Goal: Task Accomplishment & Management: Use online tool/utility

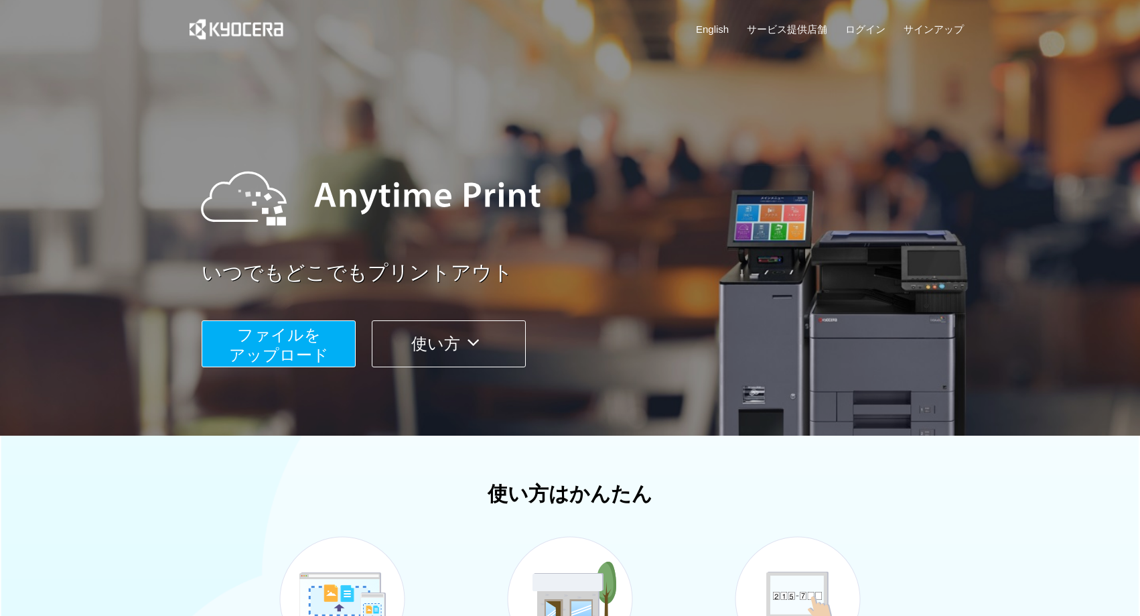
click at [305, 333] on span "ファイルを ​​アップロード" at bounding box center [279, 345] width 100 height 38
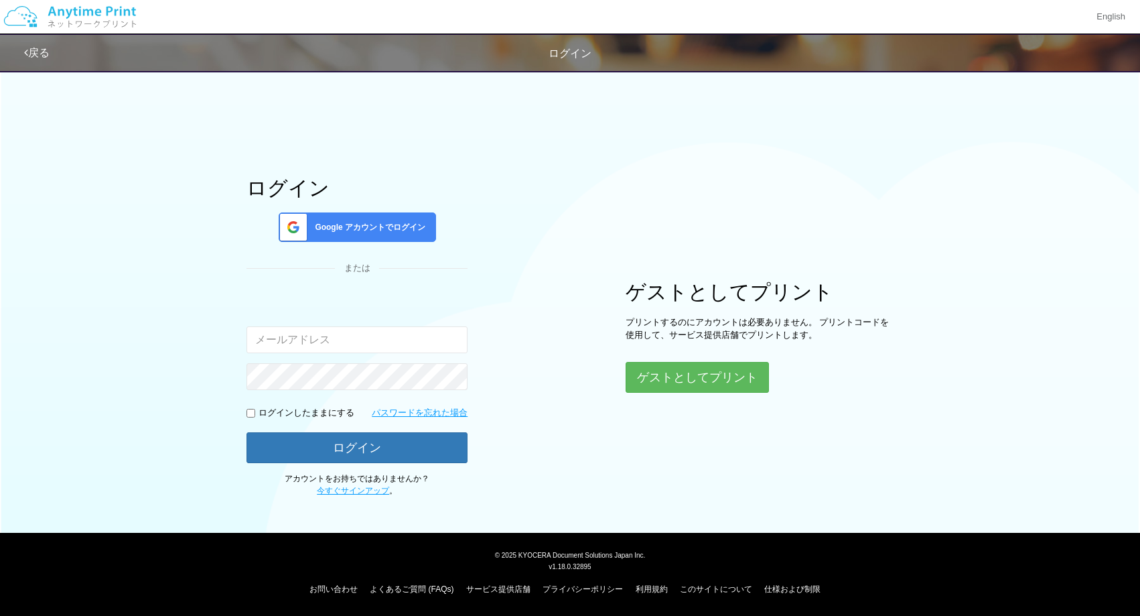
click at [305, 333] on input "email" at bounding box center [356, 339] width 221 height 27
click at [708, 381] on button "ゲストとしてプリント" at bounding box center [697, 376] width 142 height 29
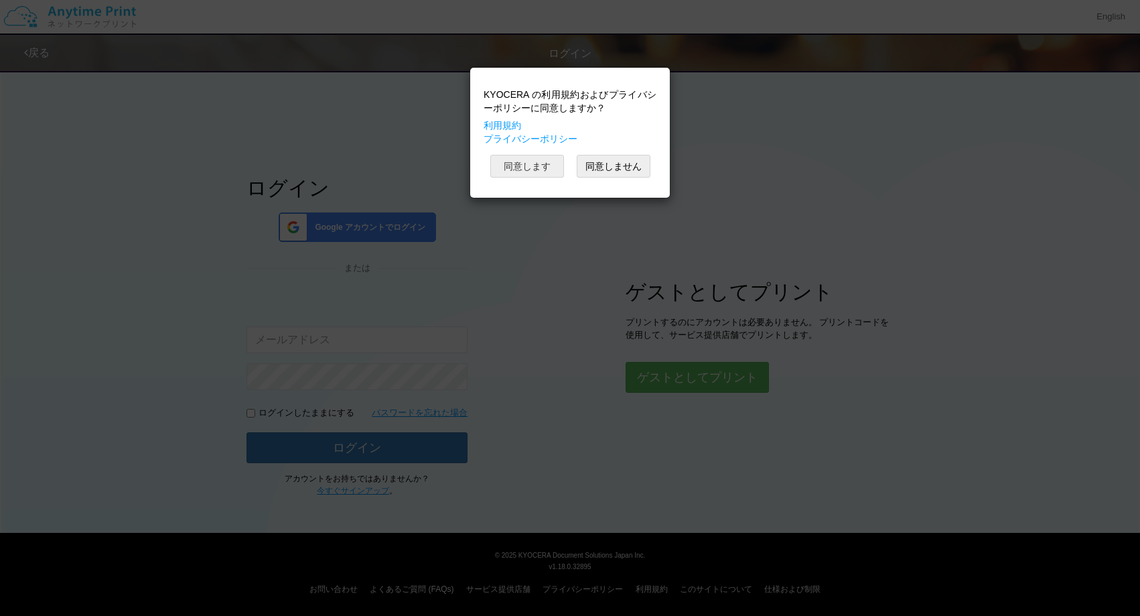
click at [519, 167] on button "同意します" at bounding box center [527, 166] width 74 height 23
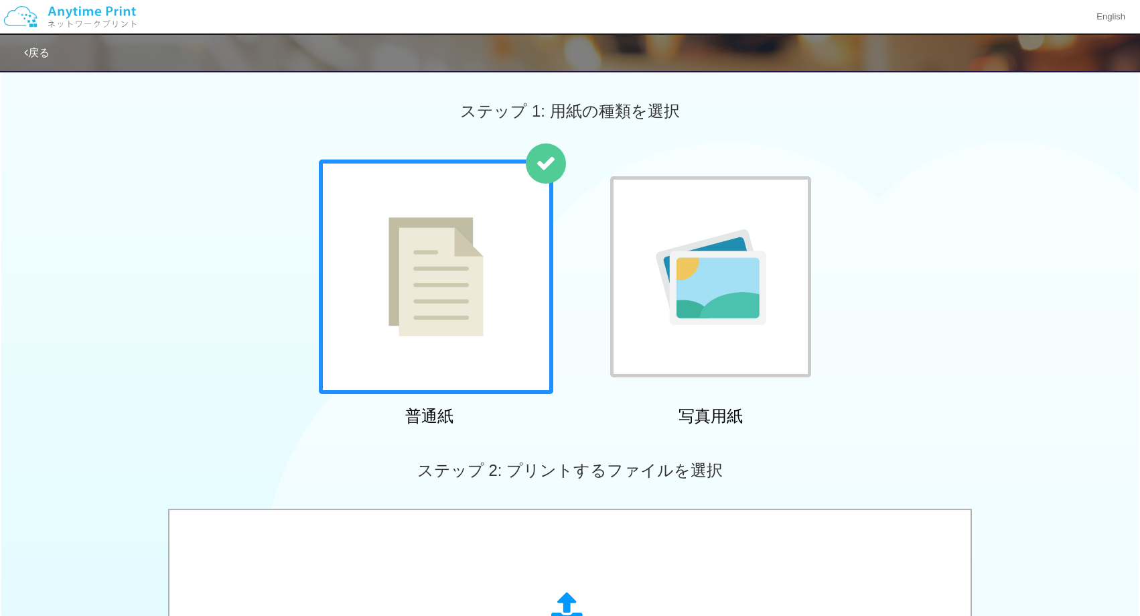
click at [380, 308] on div at bounding box center [436, 276] width 234 height 234
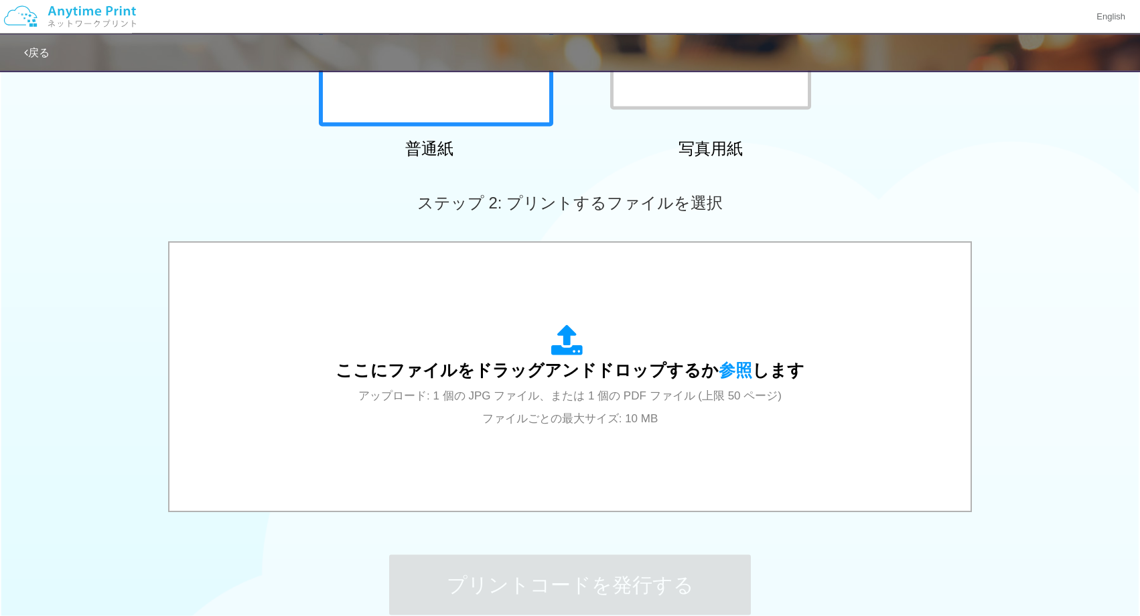
scroll to position [289, 0]
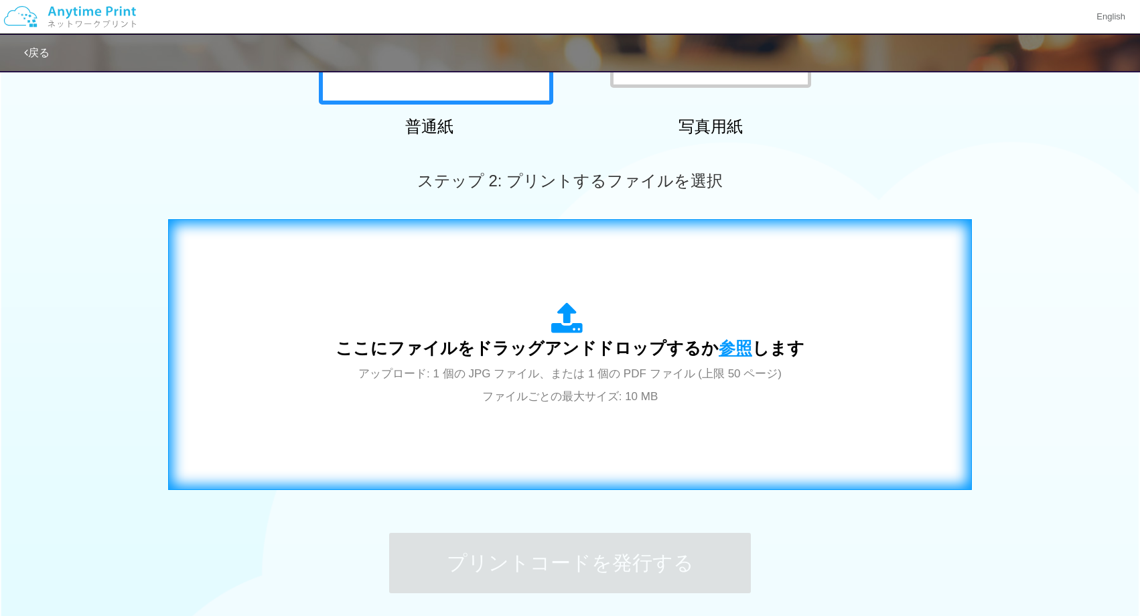
click at [733, 350] on span "参照" at bounding box center [735, 347] width 33 height 19
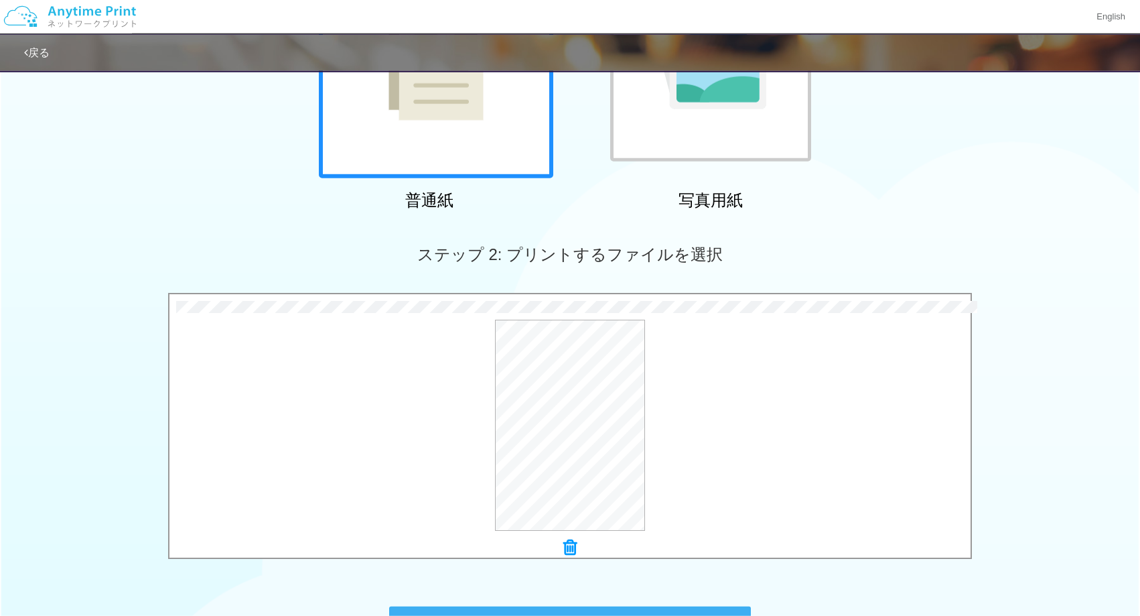
scroll to position [210, 0]
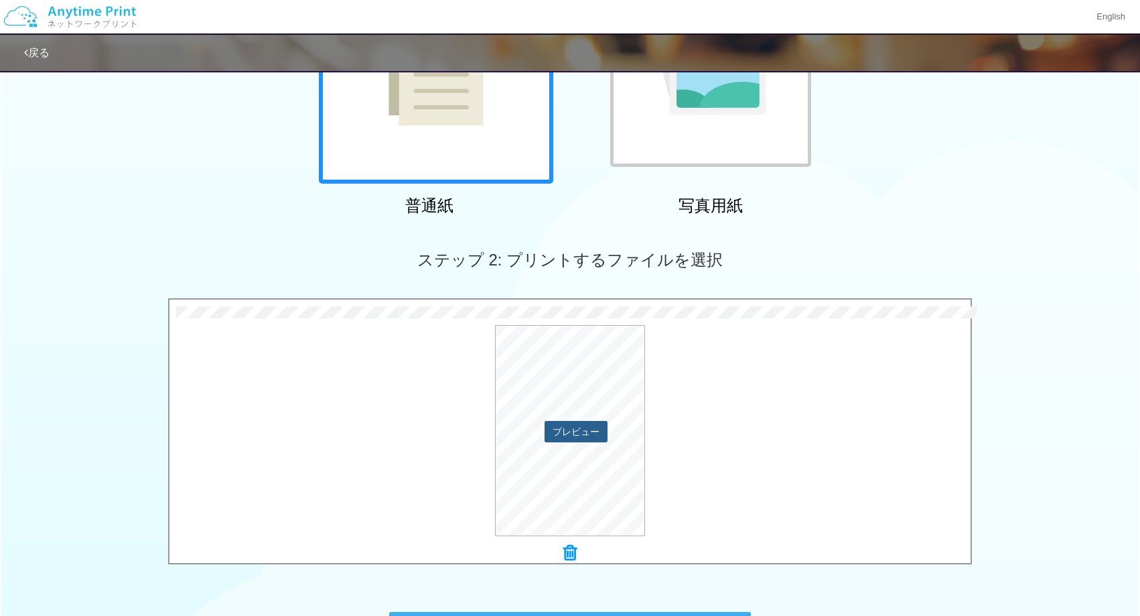
click at [594, 434] on button "プレビュー" at bounding box center [576, 431] width 63 height 21
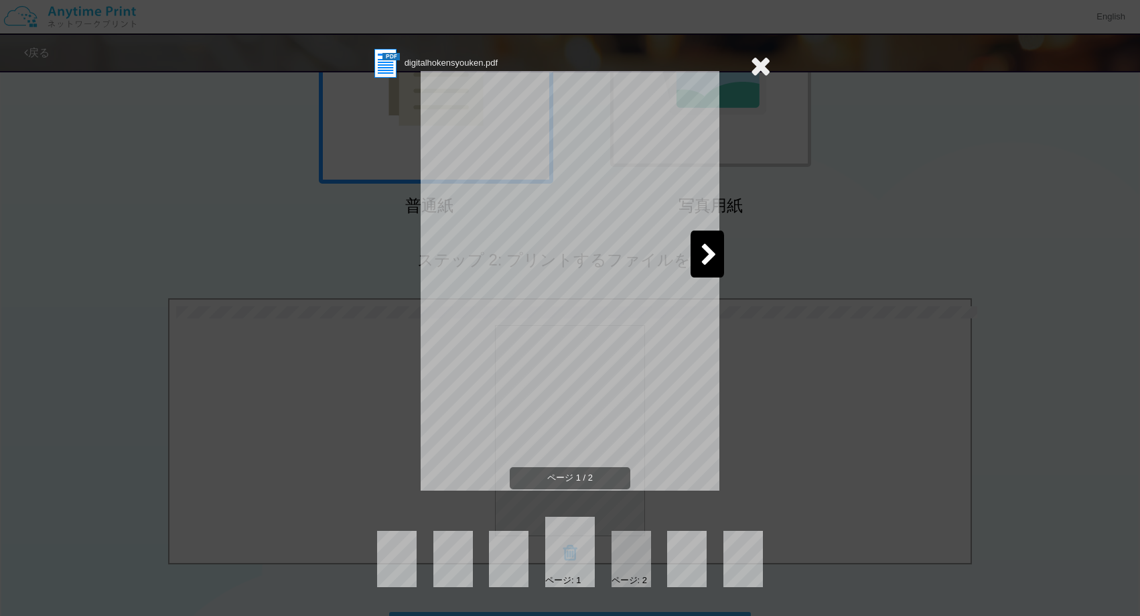
click at [708, 255] on icon at bounding box center [709, 255] width 17 height 23
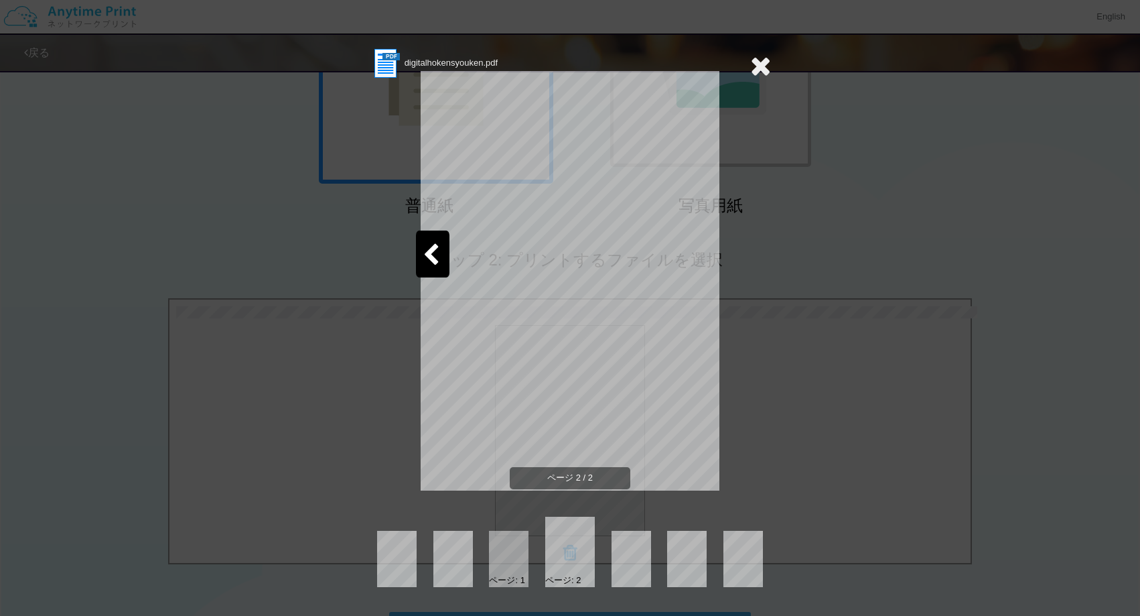
click at [764, 57] on icon at bounding box center [760, 65] width 21 height 27
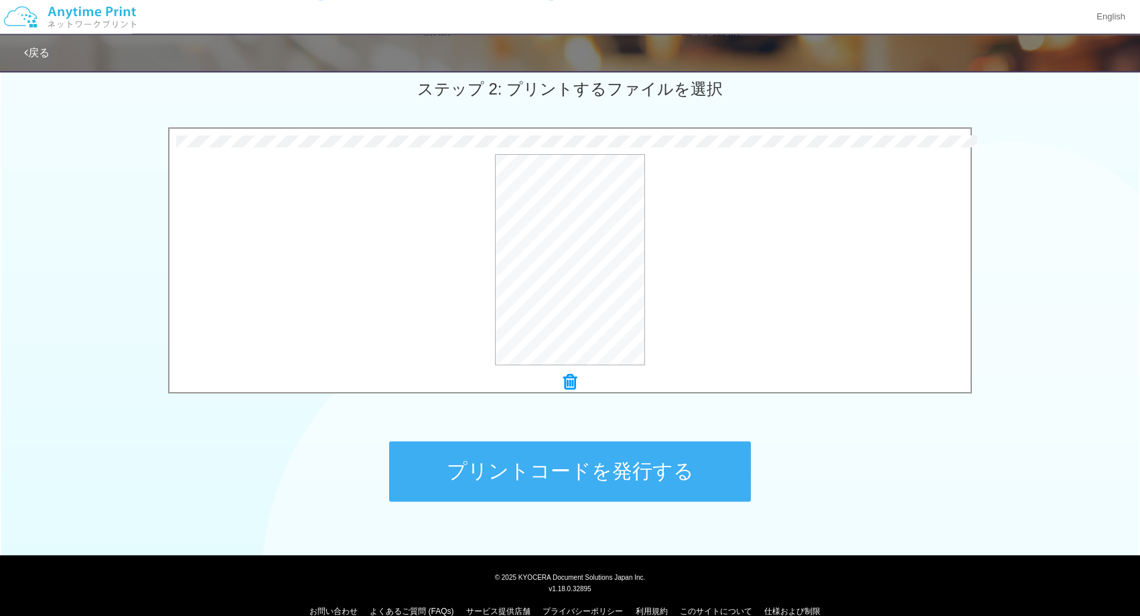
scroll to position [403, 0]
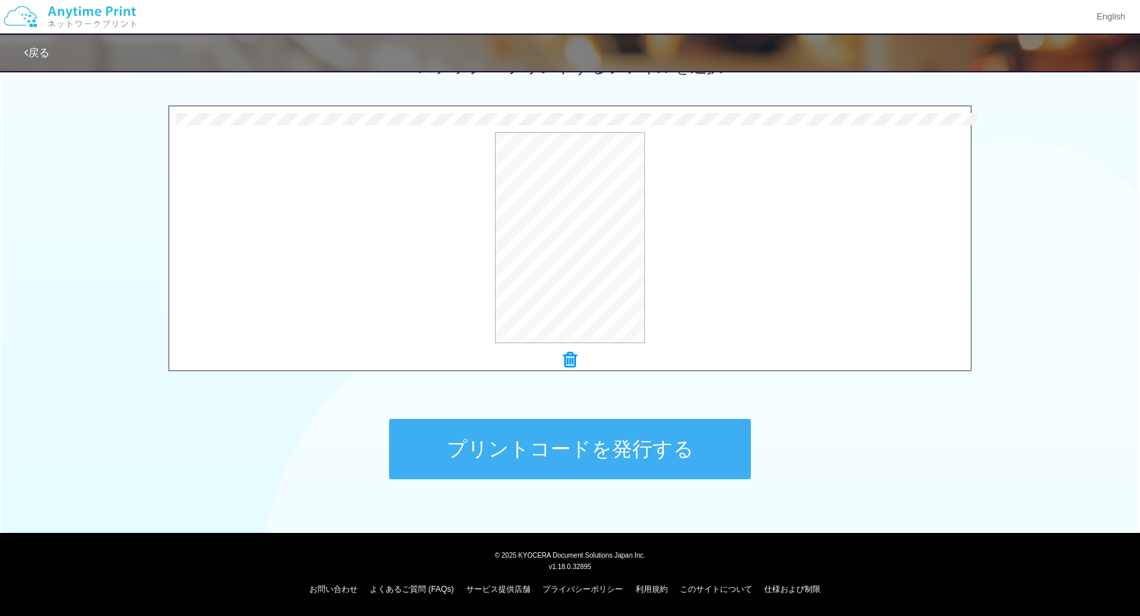
click at [646, 457] on button "プリントコードを発行する" at bounding box center [570, 449] width 362 height 60
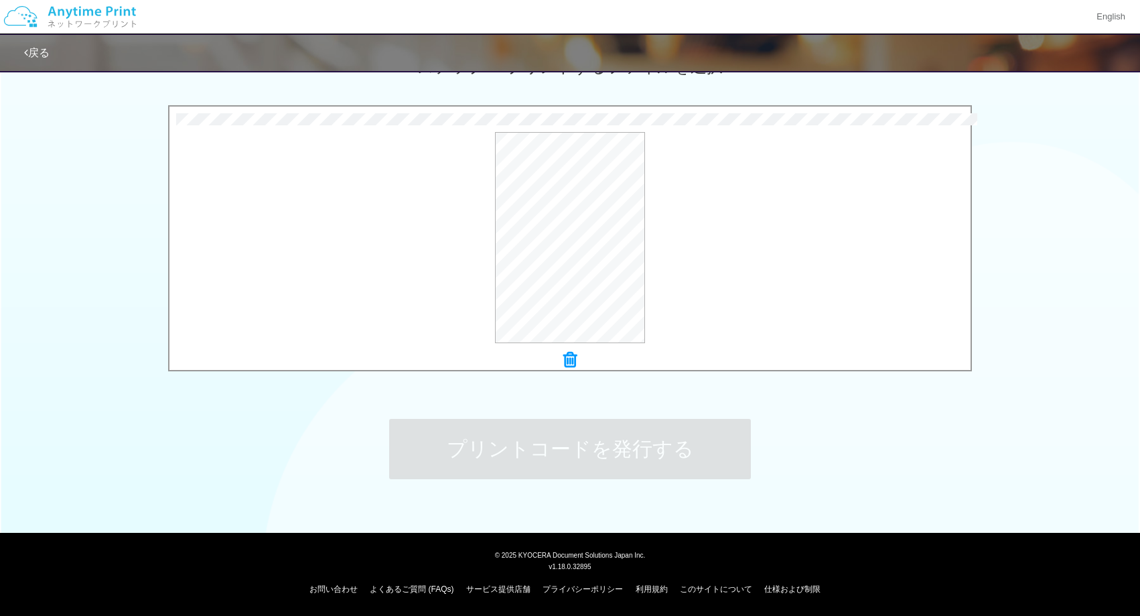
scroll to position [0, 0]
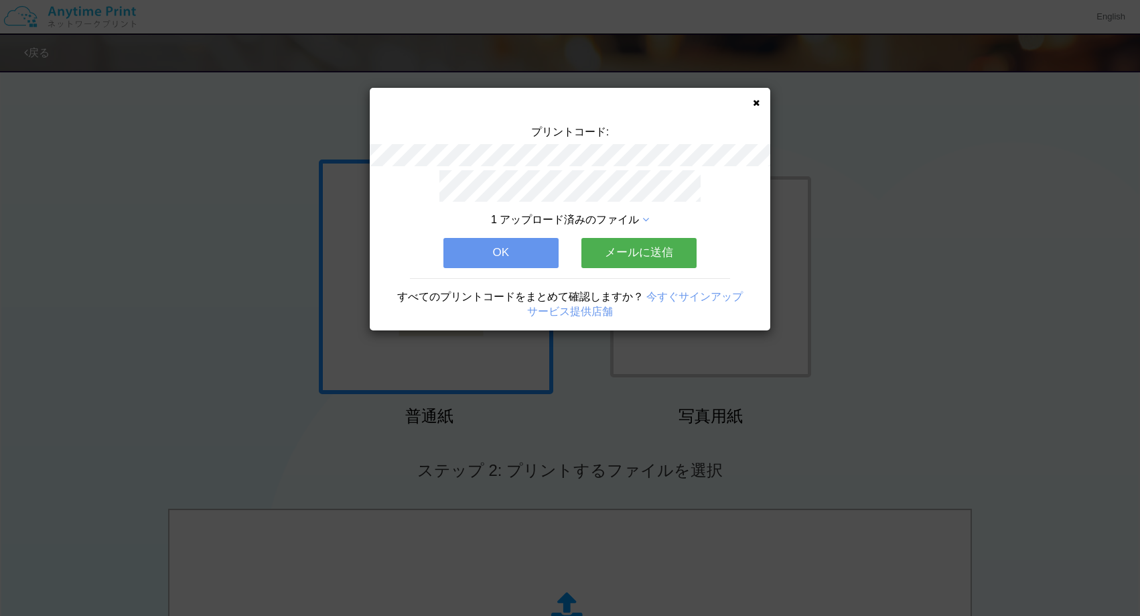
click at [470, 242] on button "OK" at bounding box center [500, 252] width 115 height 29
